Goal: Find specific page/section: Find specific page/section

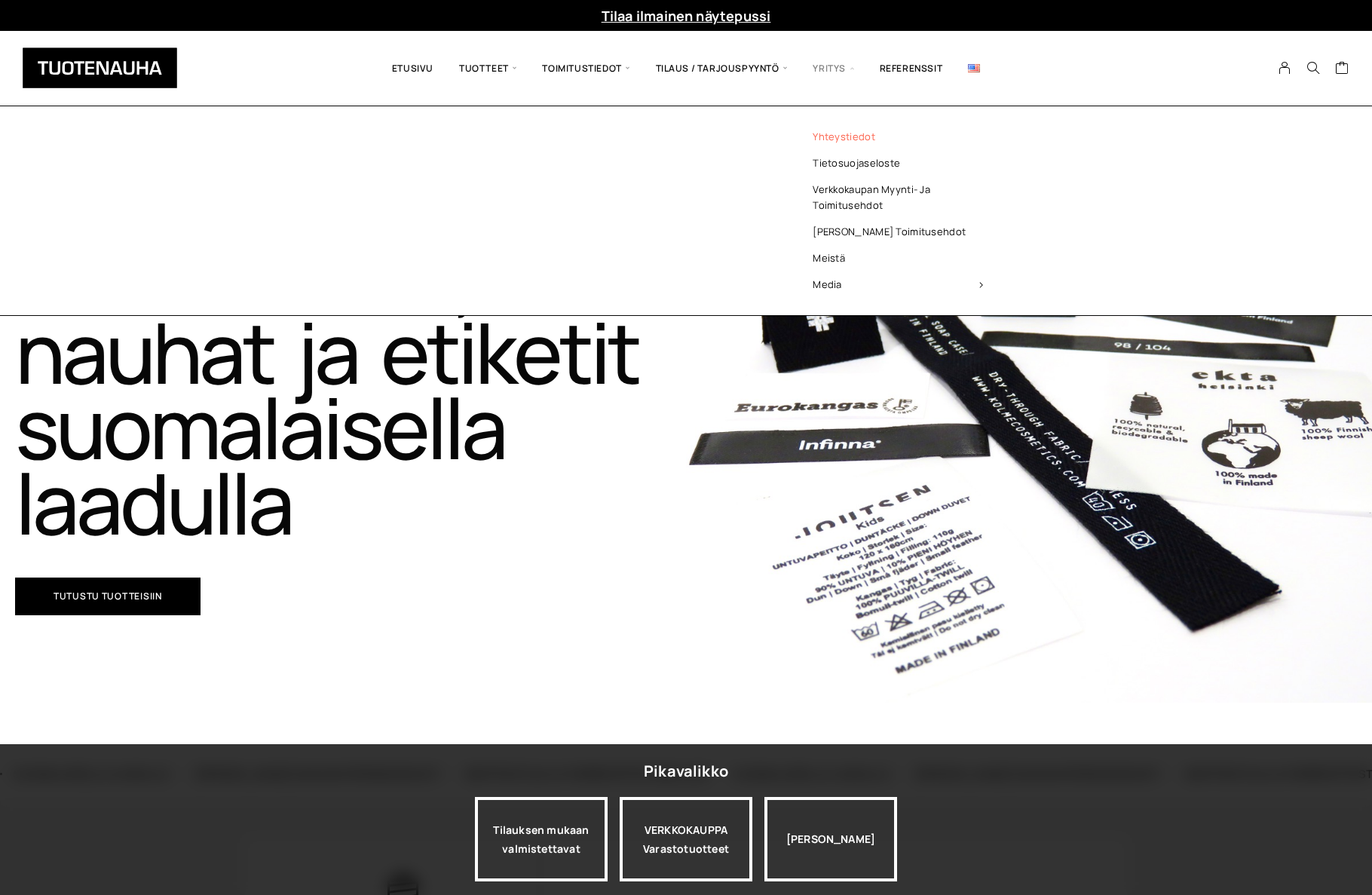
click at [851, 138] on link "Yhteystiedot" at bounding box center [898, 137] width 218 height 27
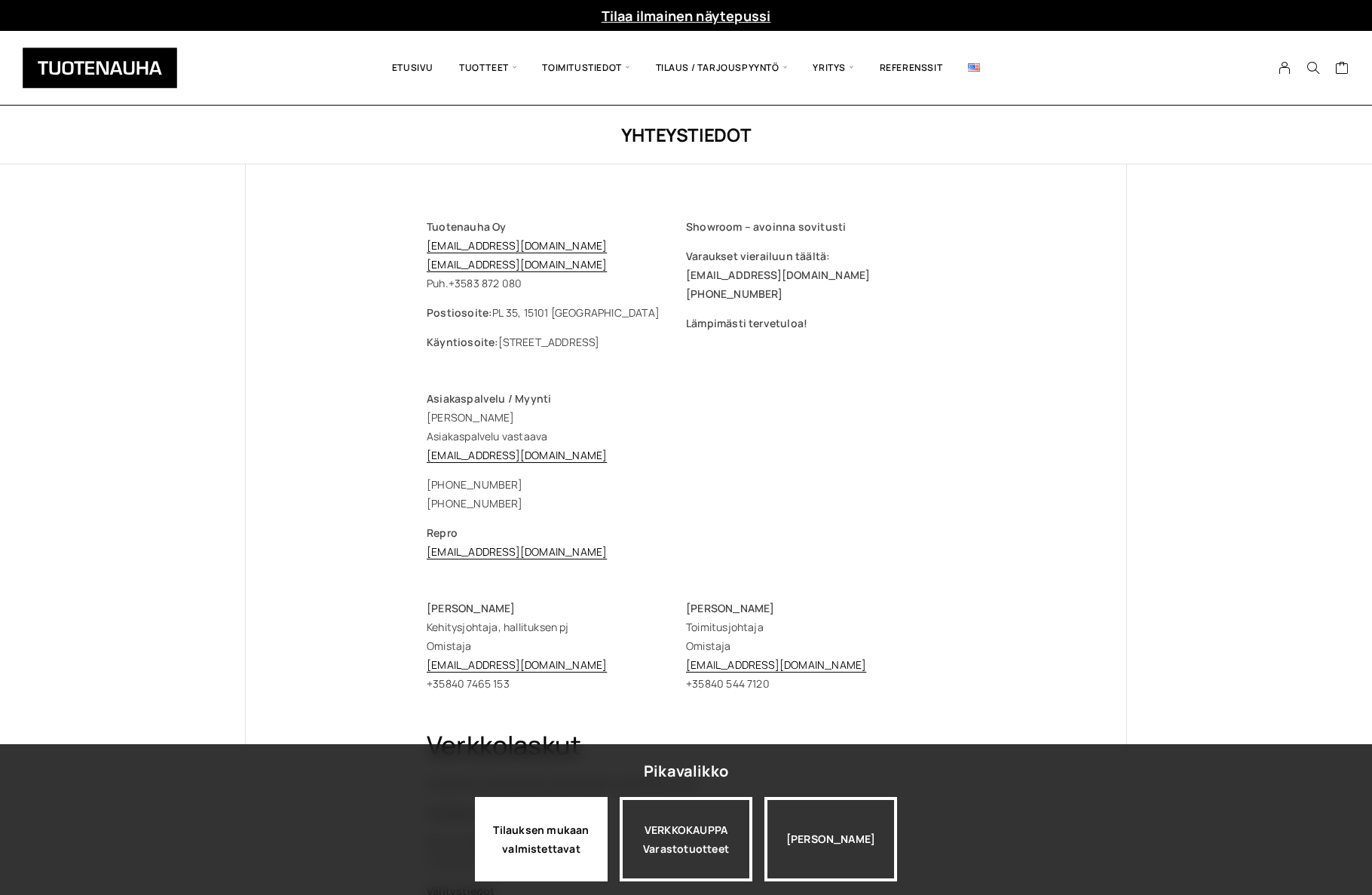
click at [567, 845] on div "Tilauksen mukaan valmistettavat" at bounding box center [541, 839] width 133 height 84
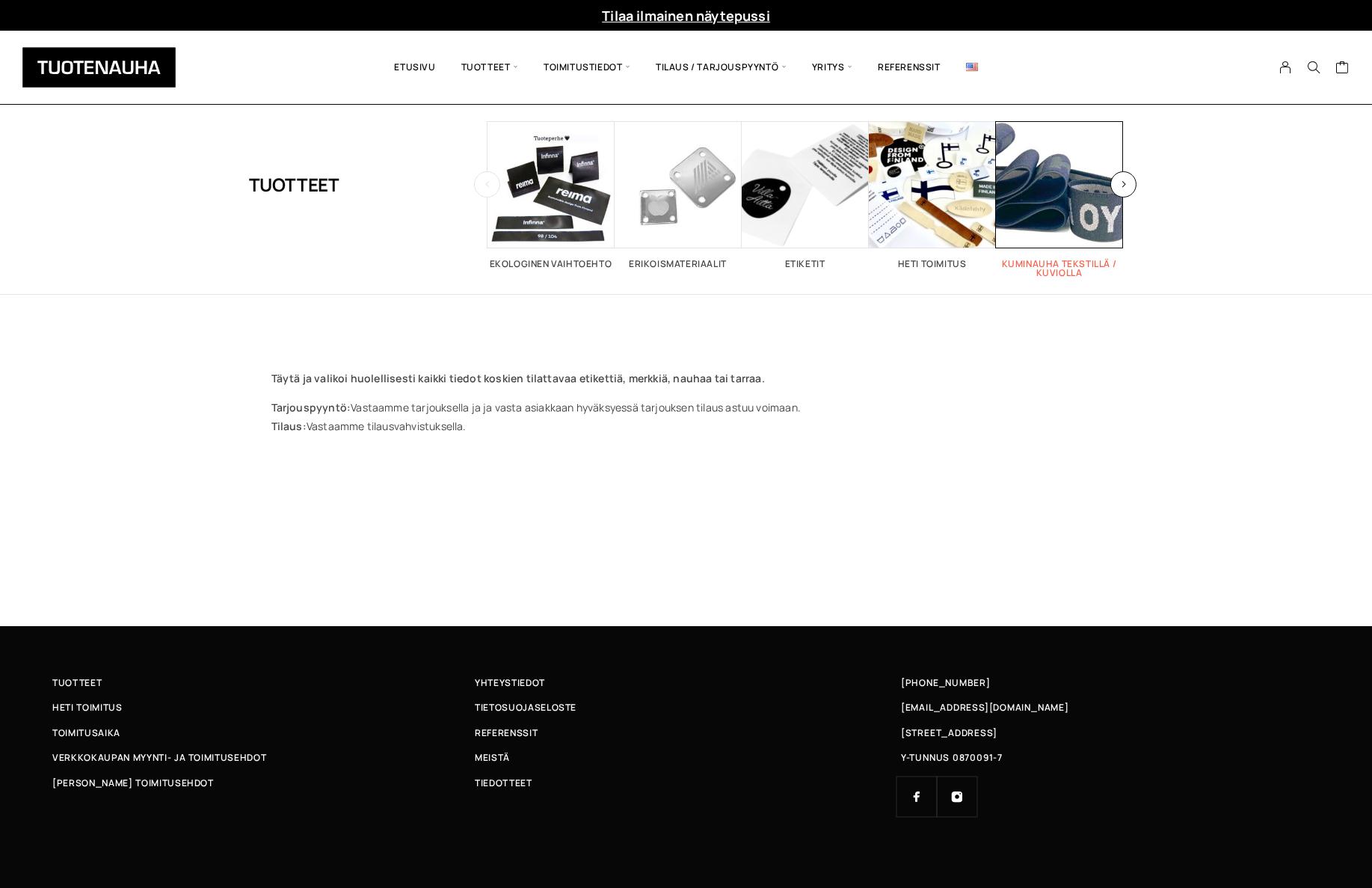
click at [1067, 262] on h2 "Kuminauha tekstillä / kuviolla 2" at bounding box center [1060, 268] width 127 height 18
